Goal: Browse casually: Explore the website without a specific task or goal

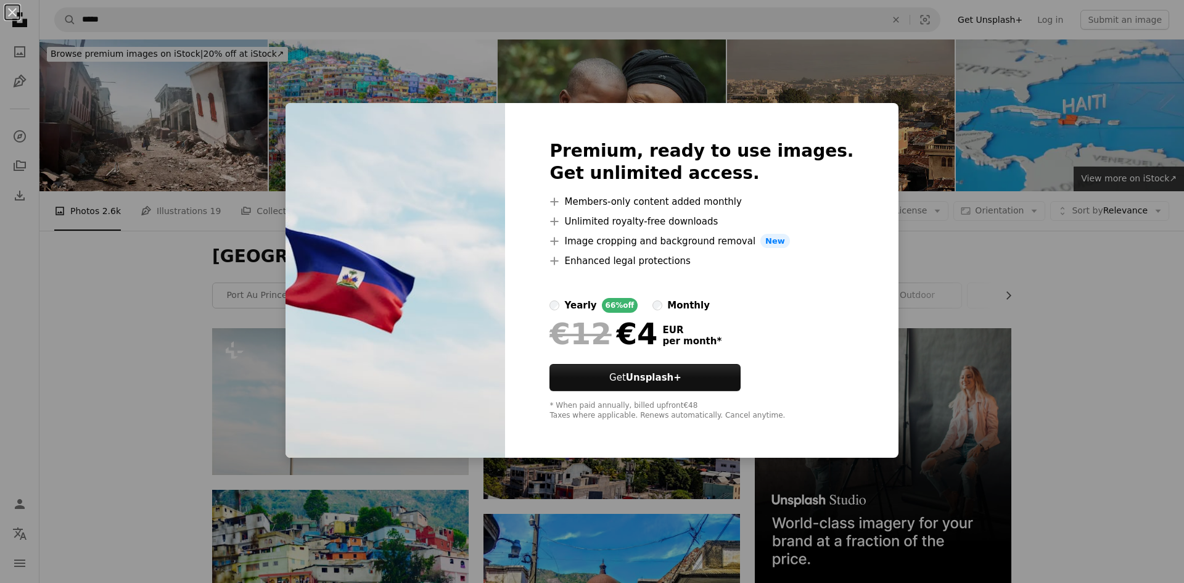
click at [174, 306] on div "An X shape Premium, ready to use images. Get unlimited access. A plus sign Memb…" at bounding box center [592, 291] width 1184 height 583
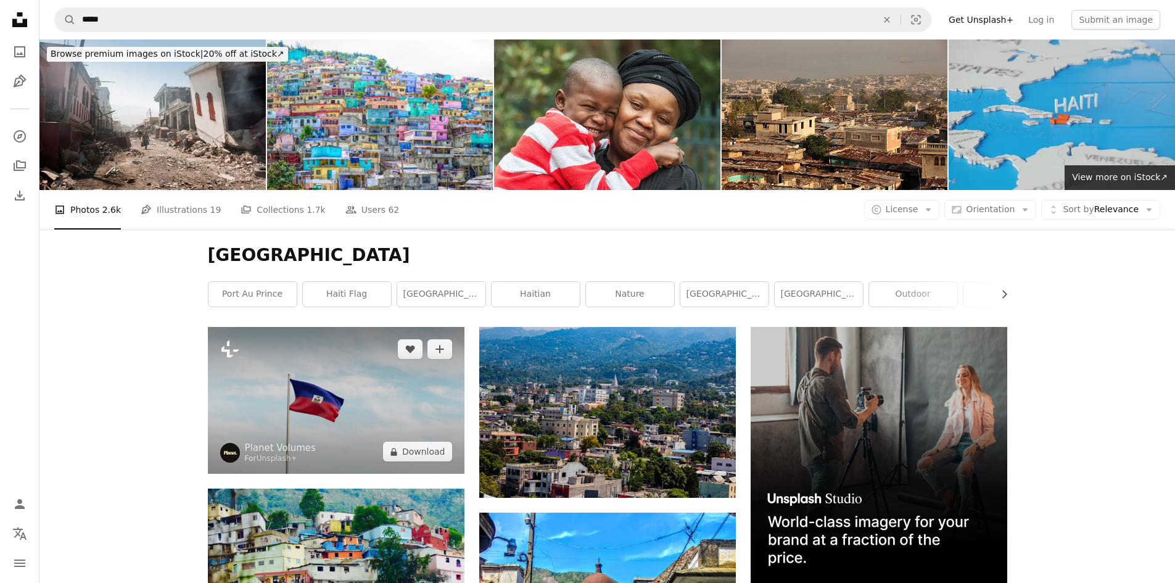
click at [326, 401] on img at bounding box center [336, 400] width 257 height 147
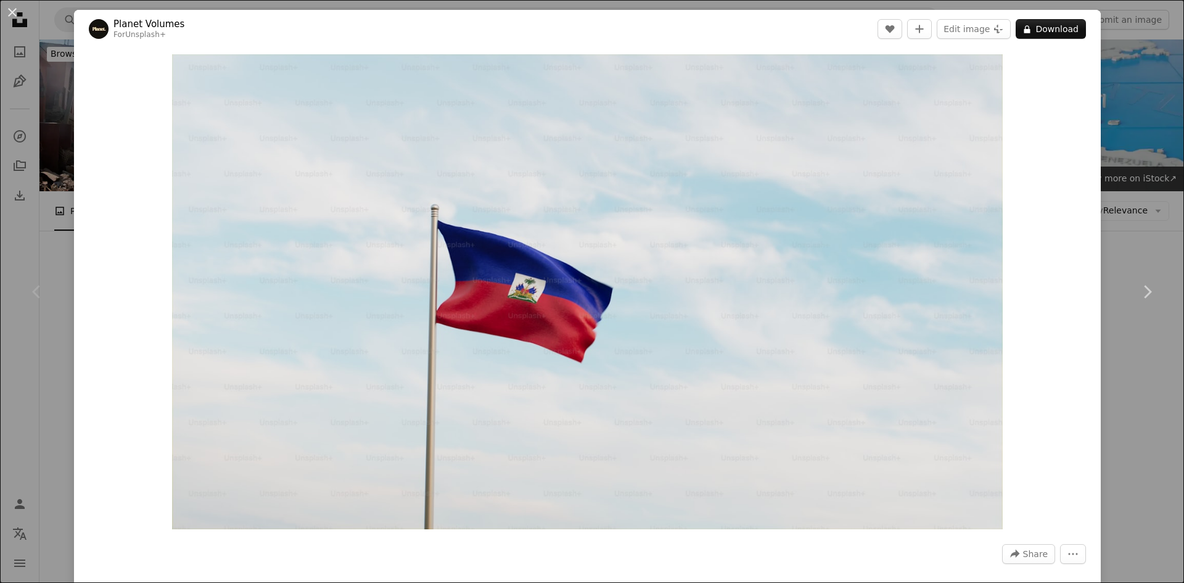
click at [14, 175] on div "An X shape Chevron left Chevron right Planet Volumes For Unsplash+ A heart A pl…" at bounding box center [592, 291] width 1184 height 583
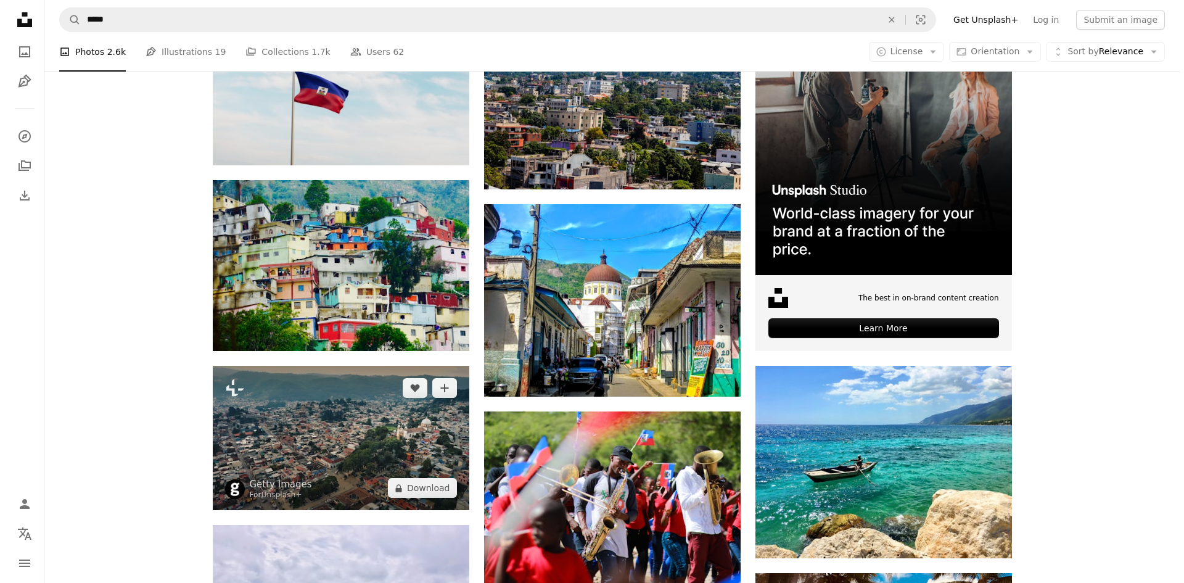
scroll to position [555, 0]
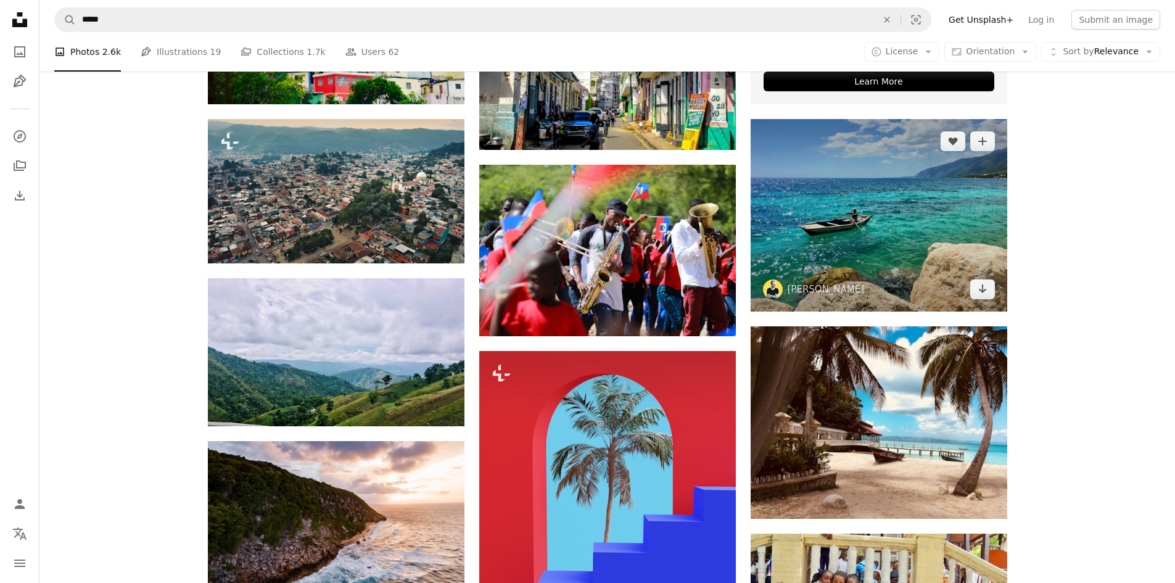
click at [871, 243] on img at bounding box center [879, 215] width 257 height 192
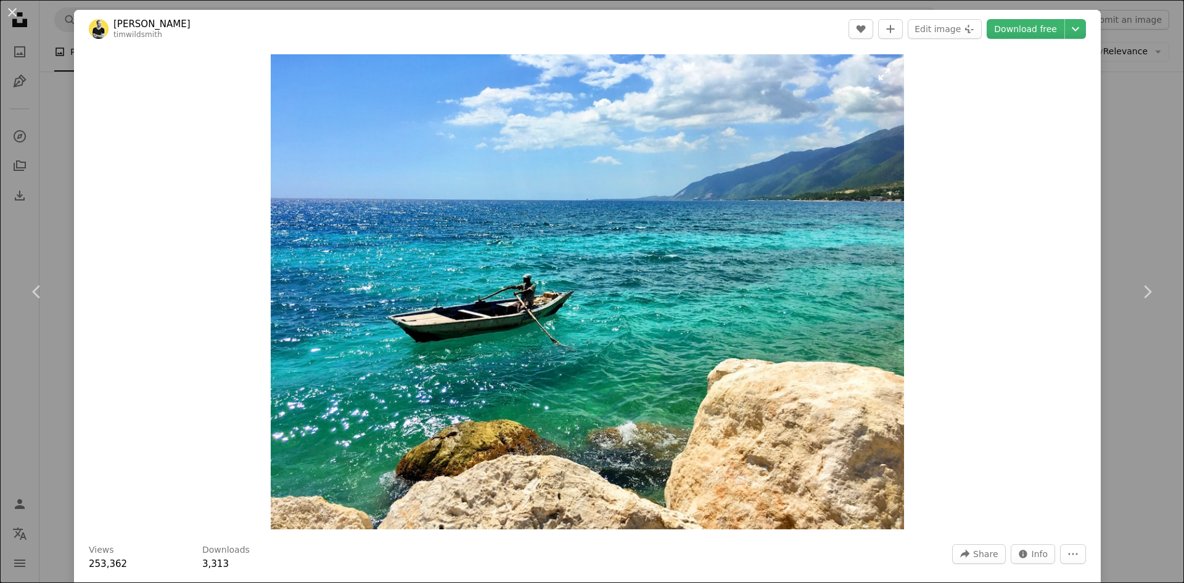
click at [417, 128] on img "Zoom in on this image" at bounding box center [587, 291] width 633 height 475
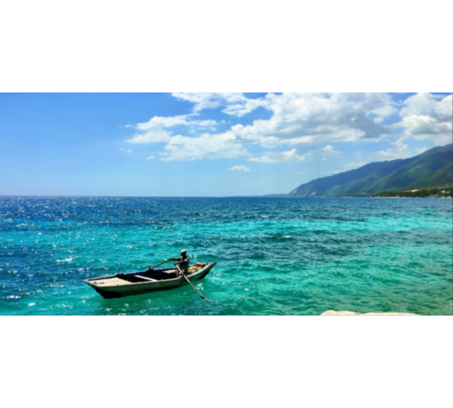
scroll to position [147, 0]
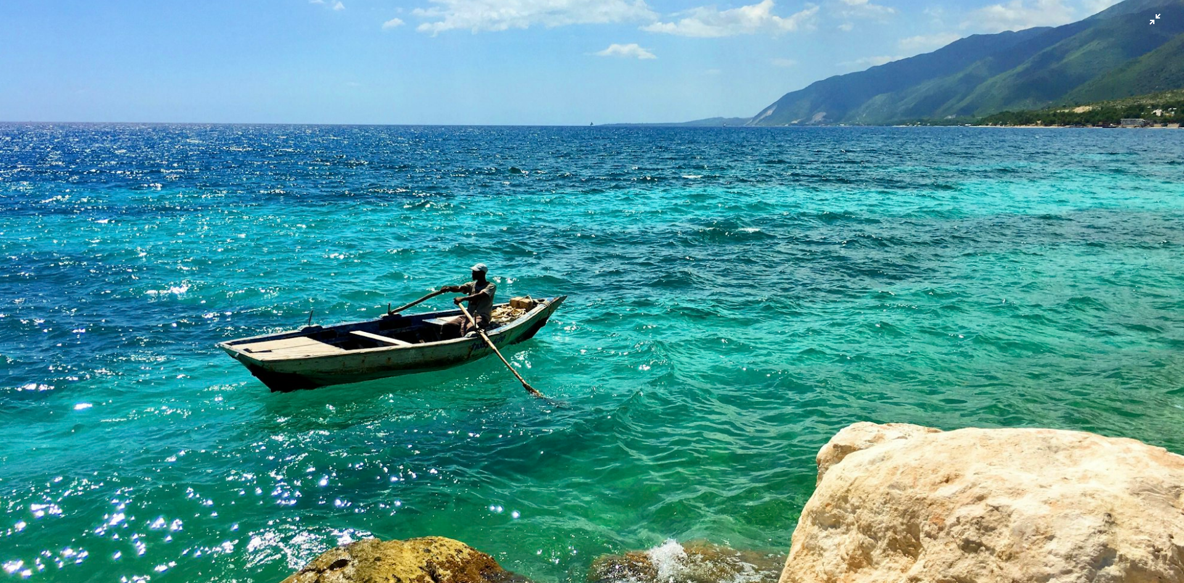
click at [556, 275] on img "Zoom out on this image" at bounding box center [591, 297] width 1185 height 889
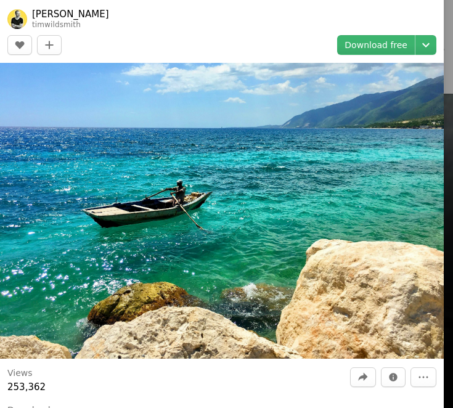
scroll to position [0, 0]
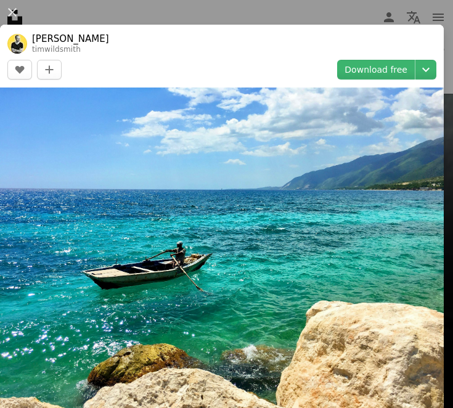
click at [260, 167] on img at bounding box center [222, 254] width 444 height 333
click at [255, 195] on img at bounding box center [222, 254] width 444 height 333
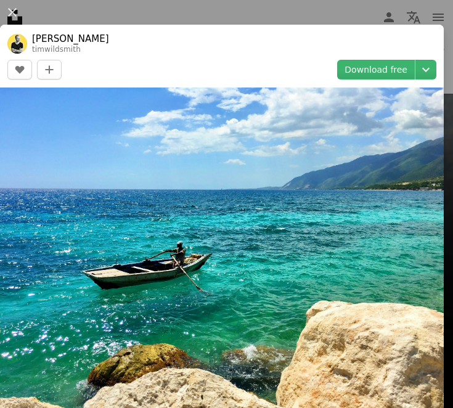
click at [114, 49] on header "[PERSON_NAME] timwildsmith A heart A plus sign Edit image Plus sign for Unsplas…" at bounding box center [222, 56] width 444 height 63
click at [171, 129] on img at bounding box center [222, 254] width 444 height 333
click at [123, 146] on img at bounding box center [222, 254] width 444 height 333
click at [55, 72] on button "A plus sign" at bounding box center [49, 70] width 25 height 20
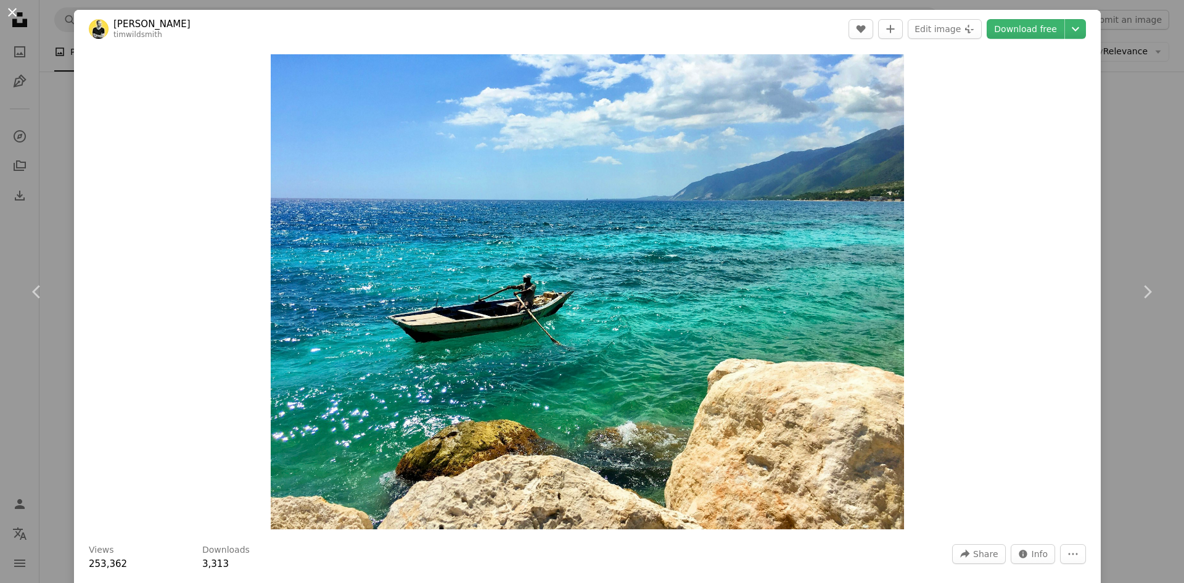
click at [8, 5] on button "An X shape" at bounding box center [12, 12] width 15 height 15
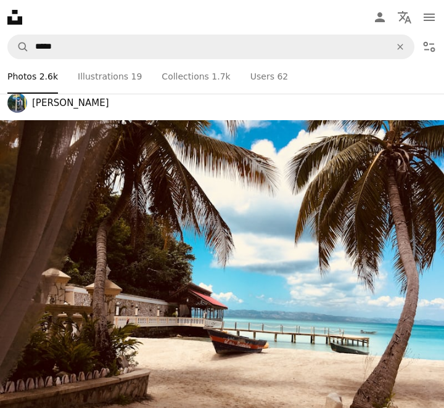
scroll to position [4317, 0]
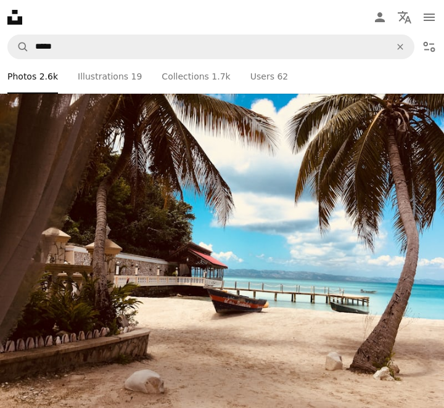
click at [161, 283] on img at bounding box center [222, 246] width 444 height 333
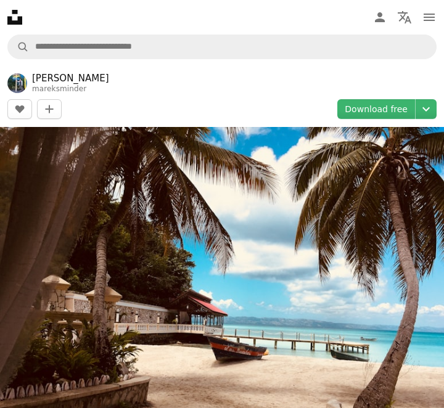
click at [171, 291] on img at bounding box center [222, 293] width 444 height 333
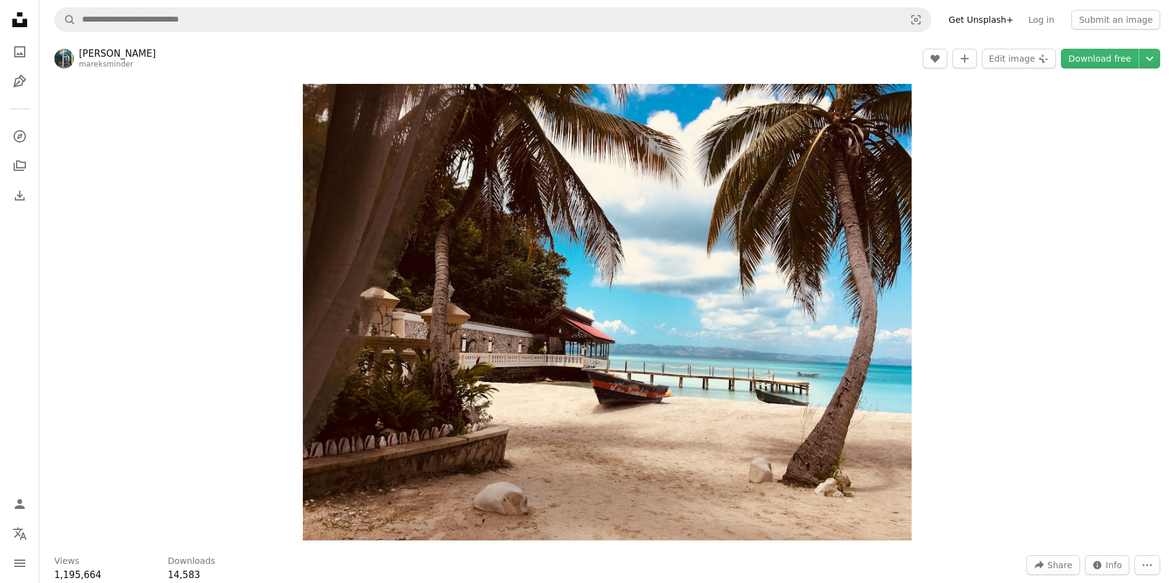
click at [175, 160] on div "Zoom in" at bounding box center [606, 312] width 1135 height 469
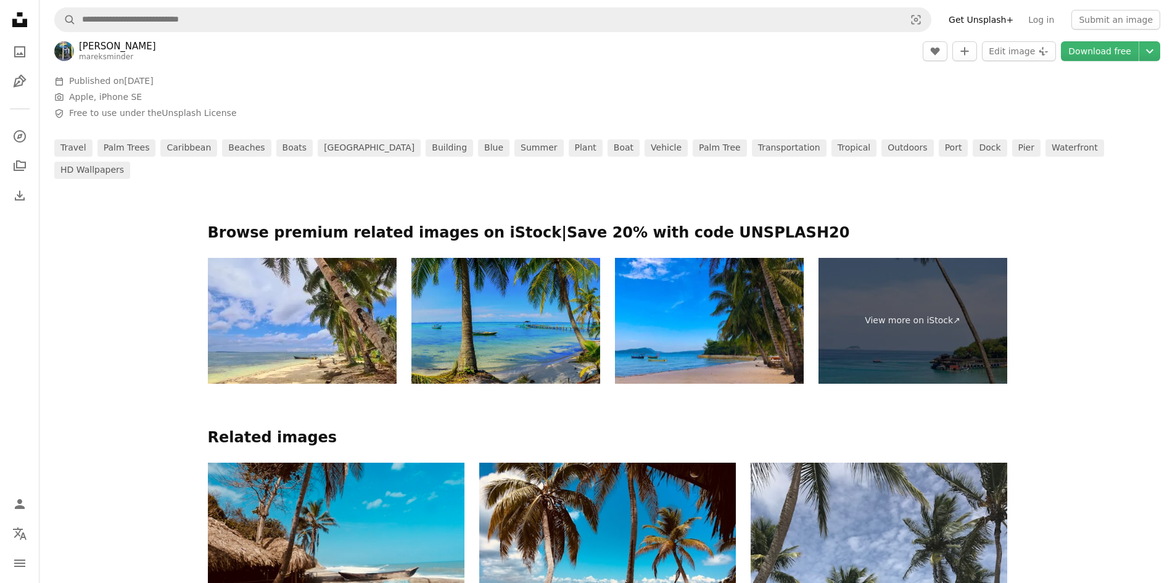
scroll to position [62, 0]
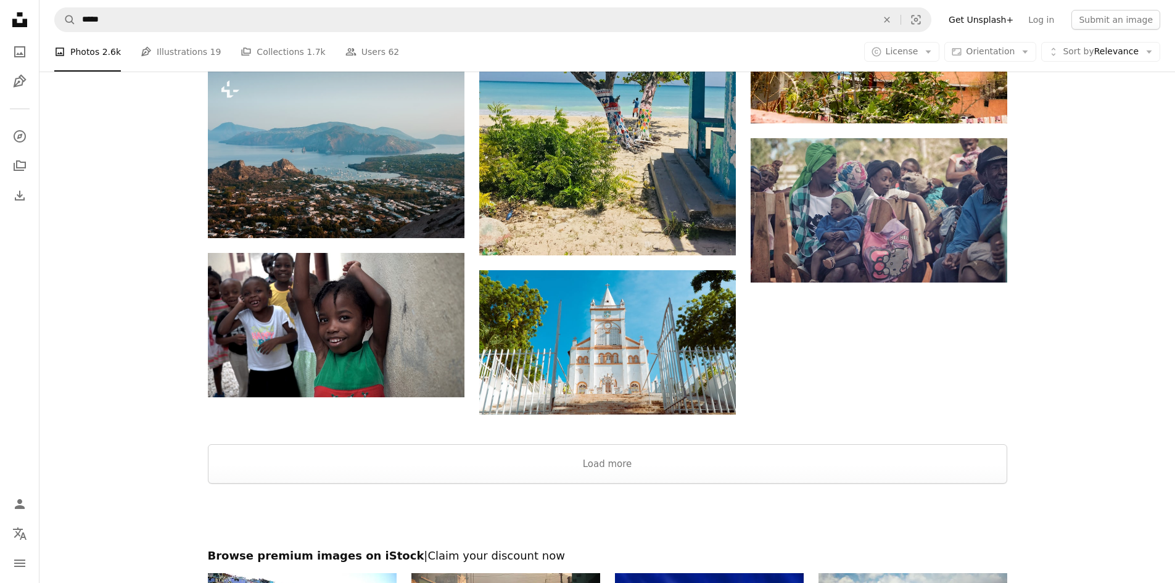
scroll to position [1564, 0]
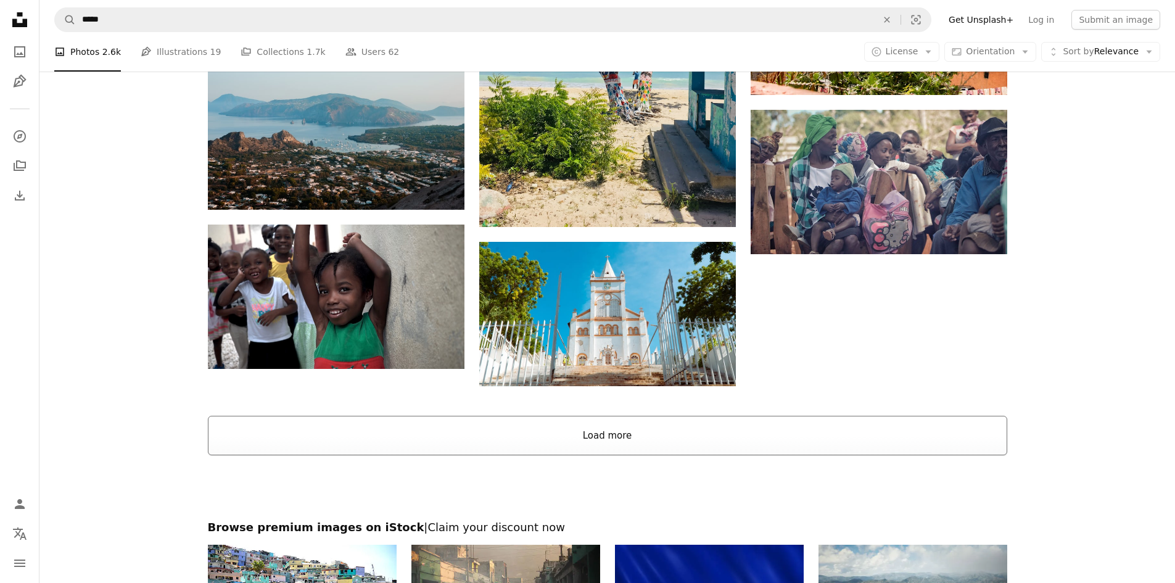
click at [685, 434] on button "Load more" at bounding box center [607, 435] width 799 height 39
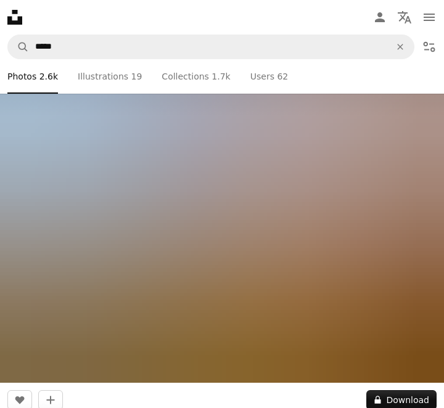
scroll to position [141730, 0]
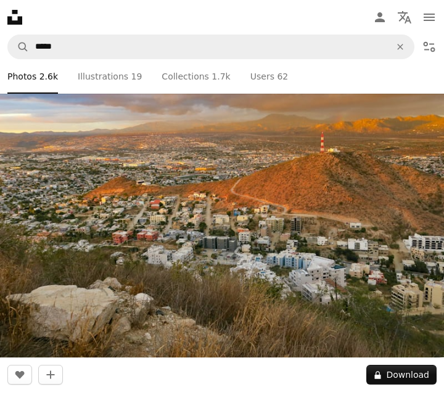
click at [280, 255] on img at bounding box center [222, 191] width 444 height 333
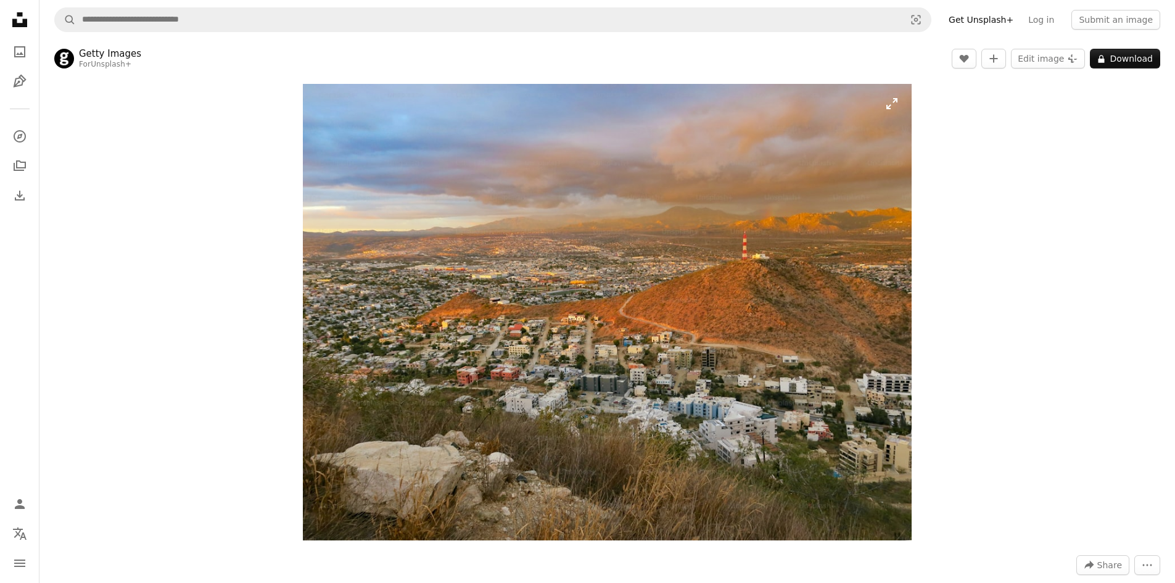
scroll to position [31, 0]
